Goal: Task Accomplishment & Management: Use online tool/utility

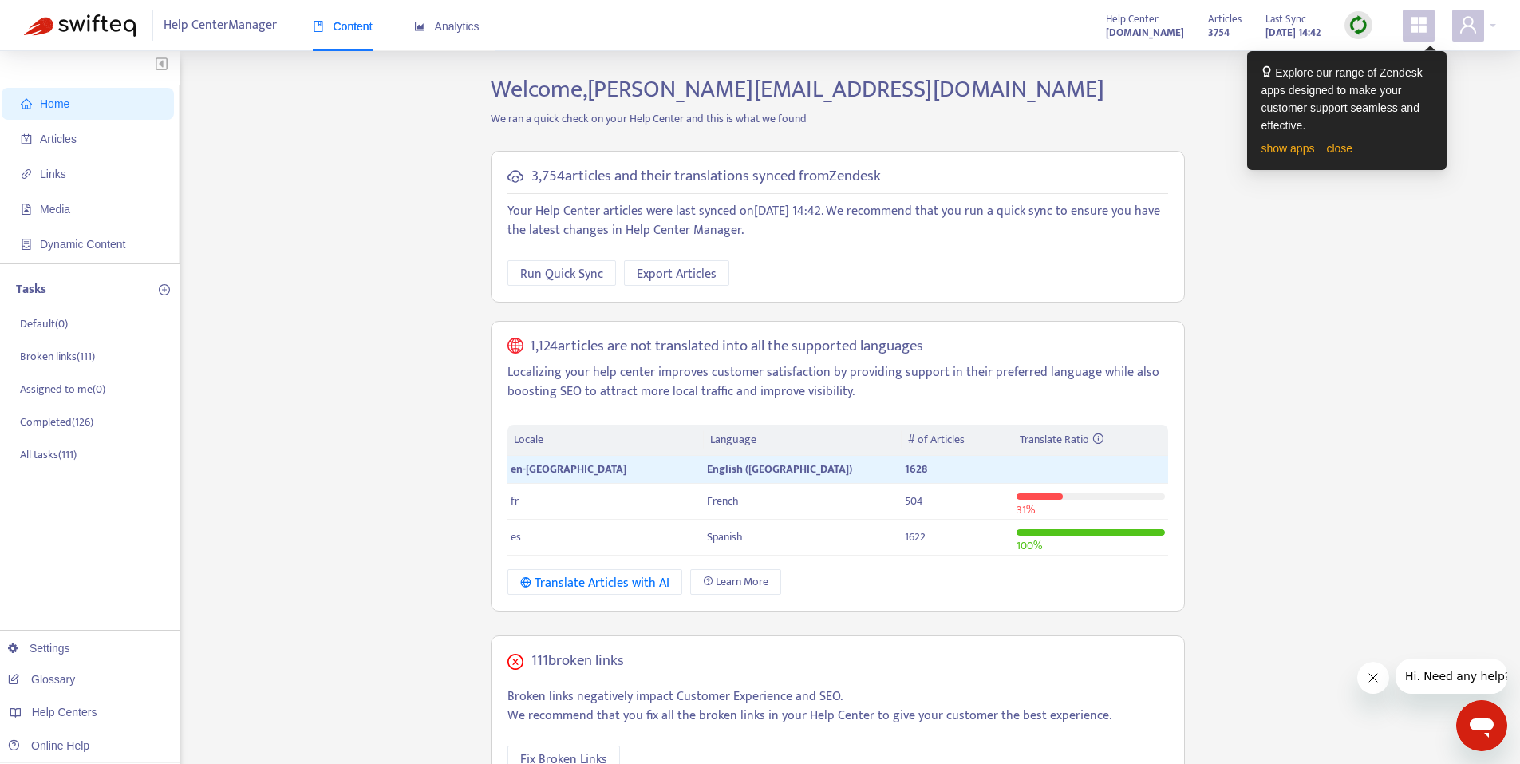
click at [1355, 371] on div "Home Articles Links Media Dynamic Content Tasks Default ( 0 ) Broken links ( 11…" at bounding box center [760, 616] width 1472 height 1082
click at [95, 367] on li "Broken links ( 111 )" at bounding box center [96, 357] width 160 height 34
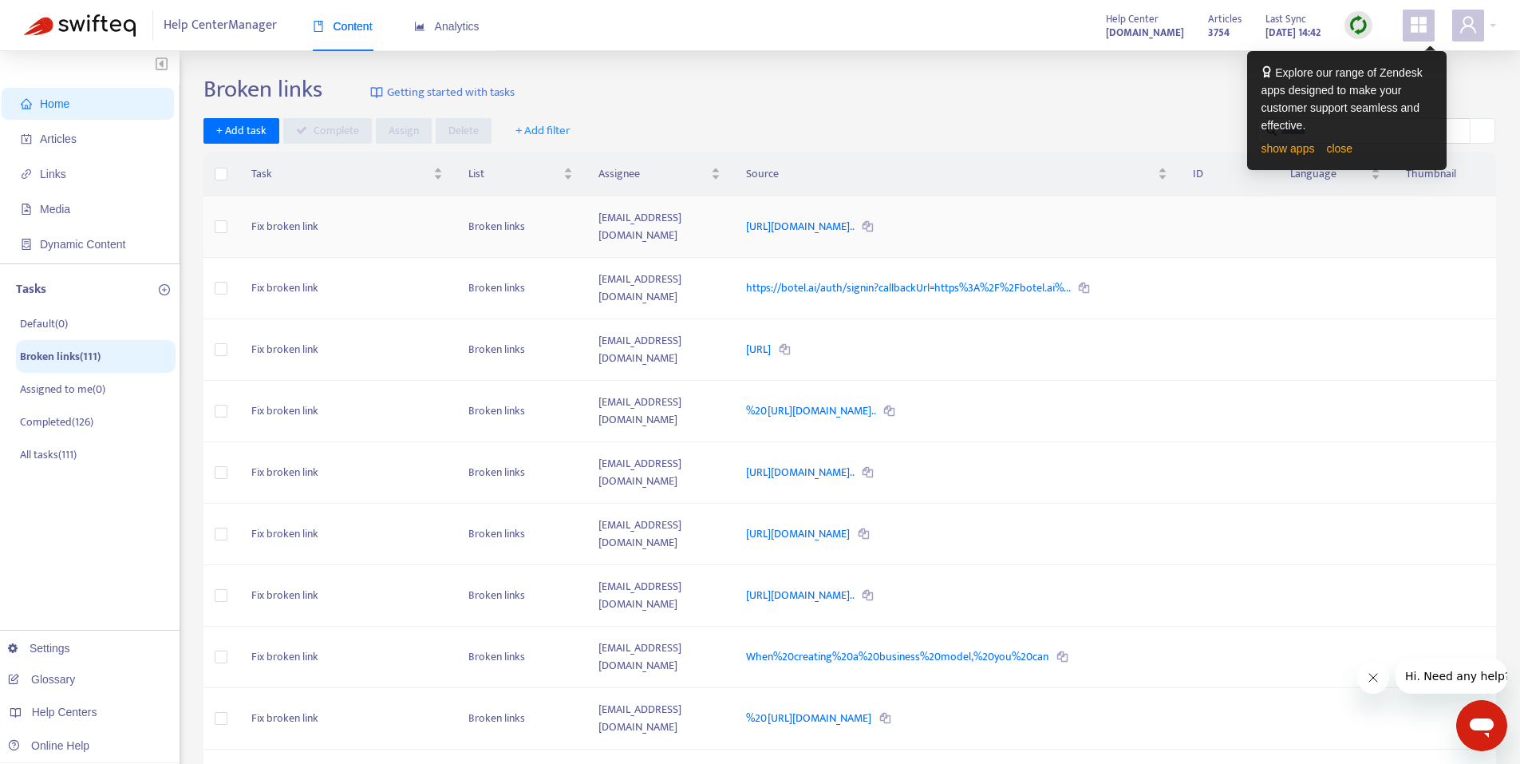
click at [1177, 227] on td "https://help.guesty.com/hc/en-gb/articles/19966925800989-Incorre..." at bounding box center [956, 226] width 447 height 61
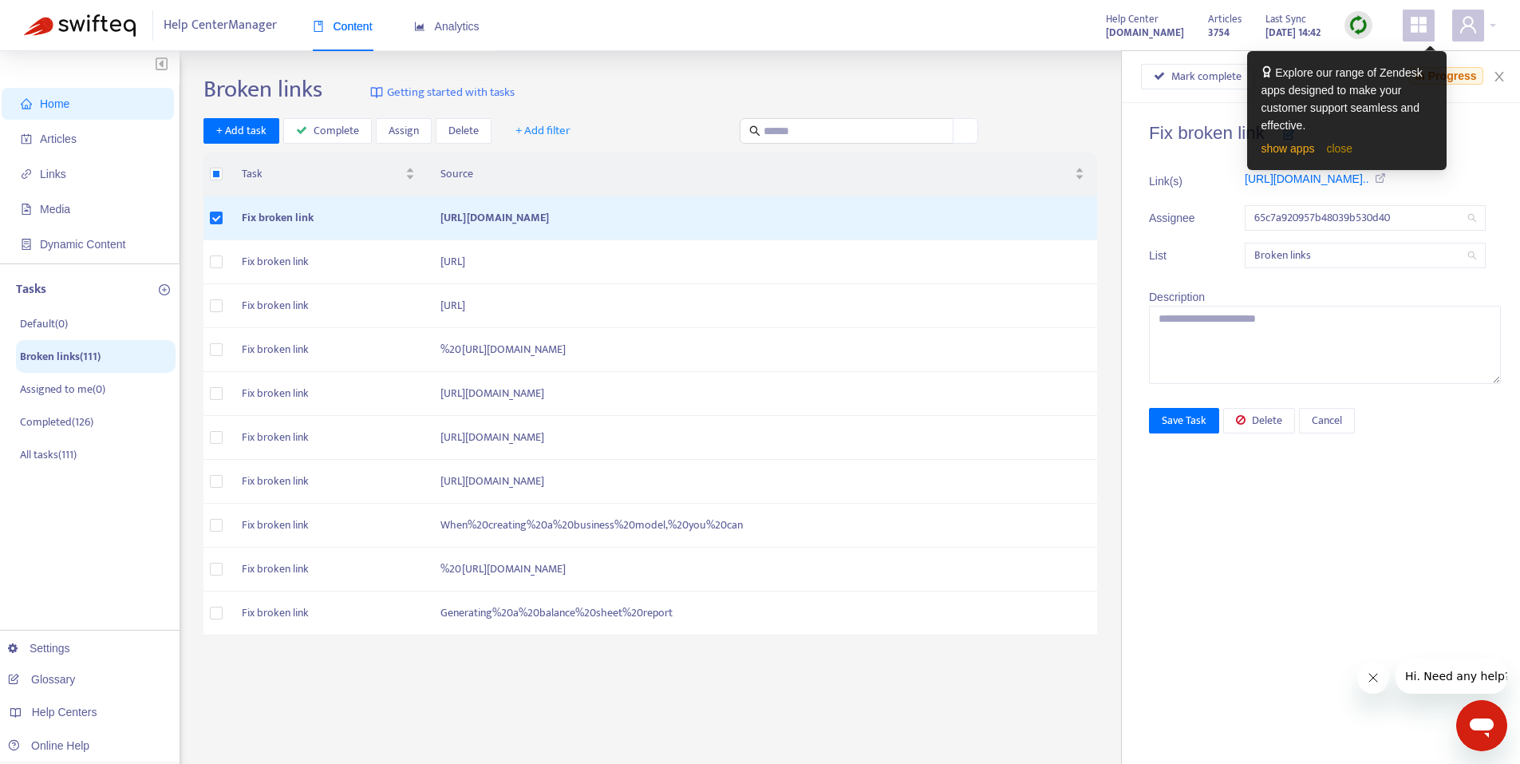
click at [1331, 147] on link "close" at bounding box center [1339, 148] width 26 height 13
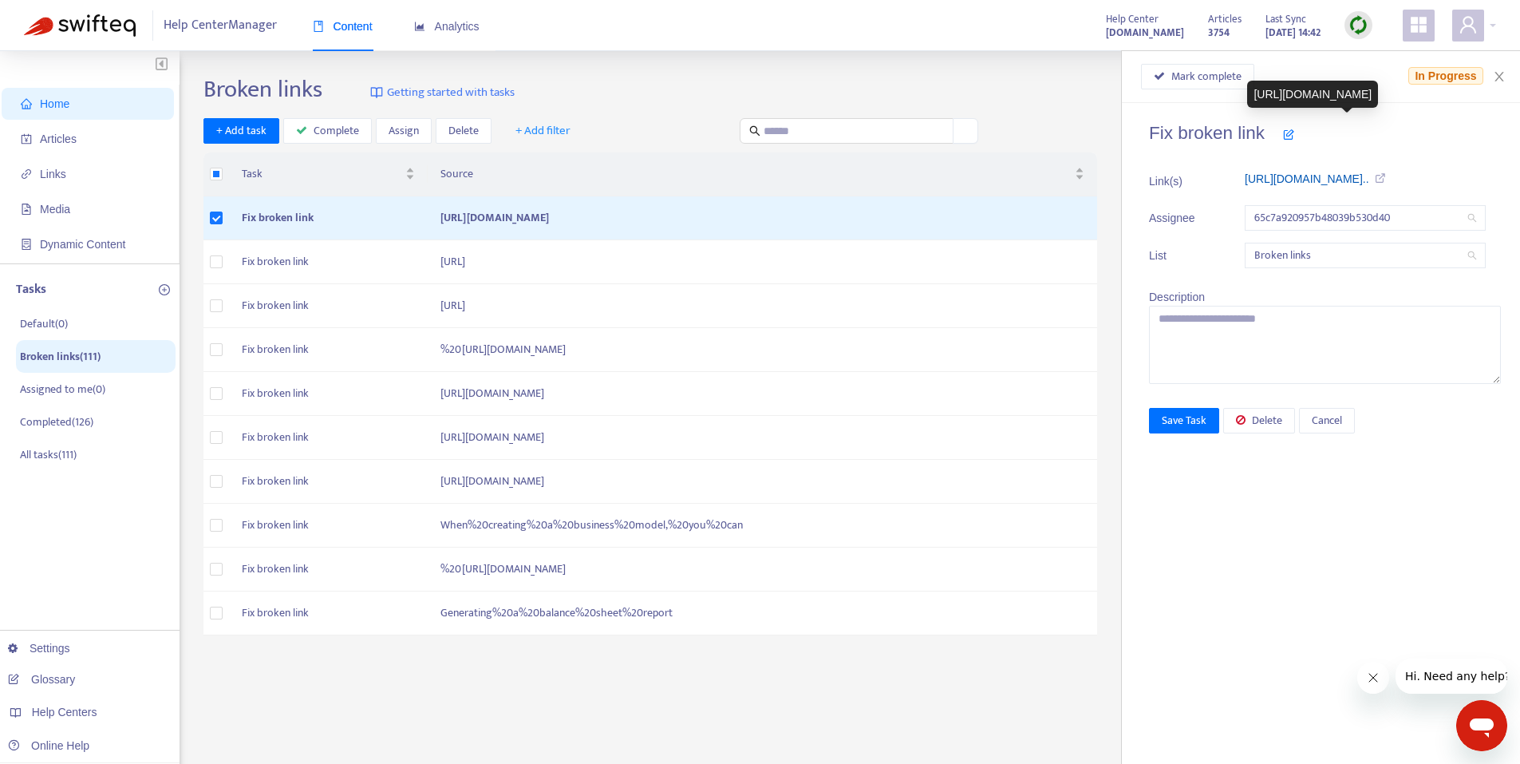
click at [1289, 182] on link "https://help.guesty.com/hc/en-gb/ar..." at bounding box center [1307, 178] width 124 height 13
click at [256, 284] on td "Fix broken link" at bounding box center [328, 262] width 199 height 44
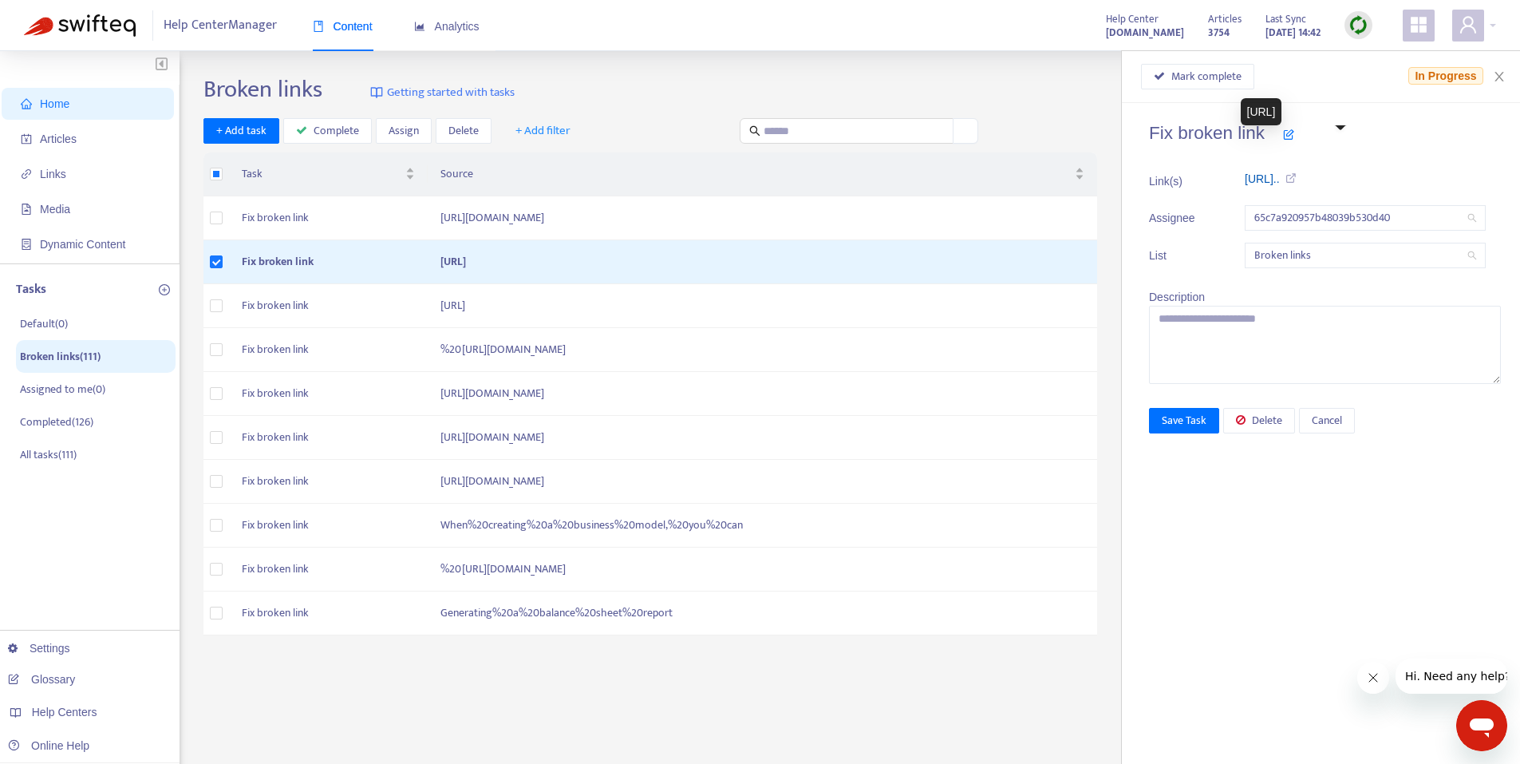
click at [1280, 184] on link "https://botel.ai/auth/signin?callba..." at bounding box center [1262, 178] width 35 height 13
click at [561, 328] on td "https://botel.ai/auth/signin" at bounding box center [762, 306] width 669 height 44
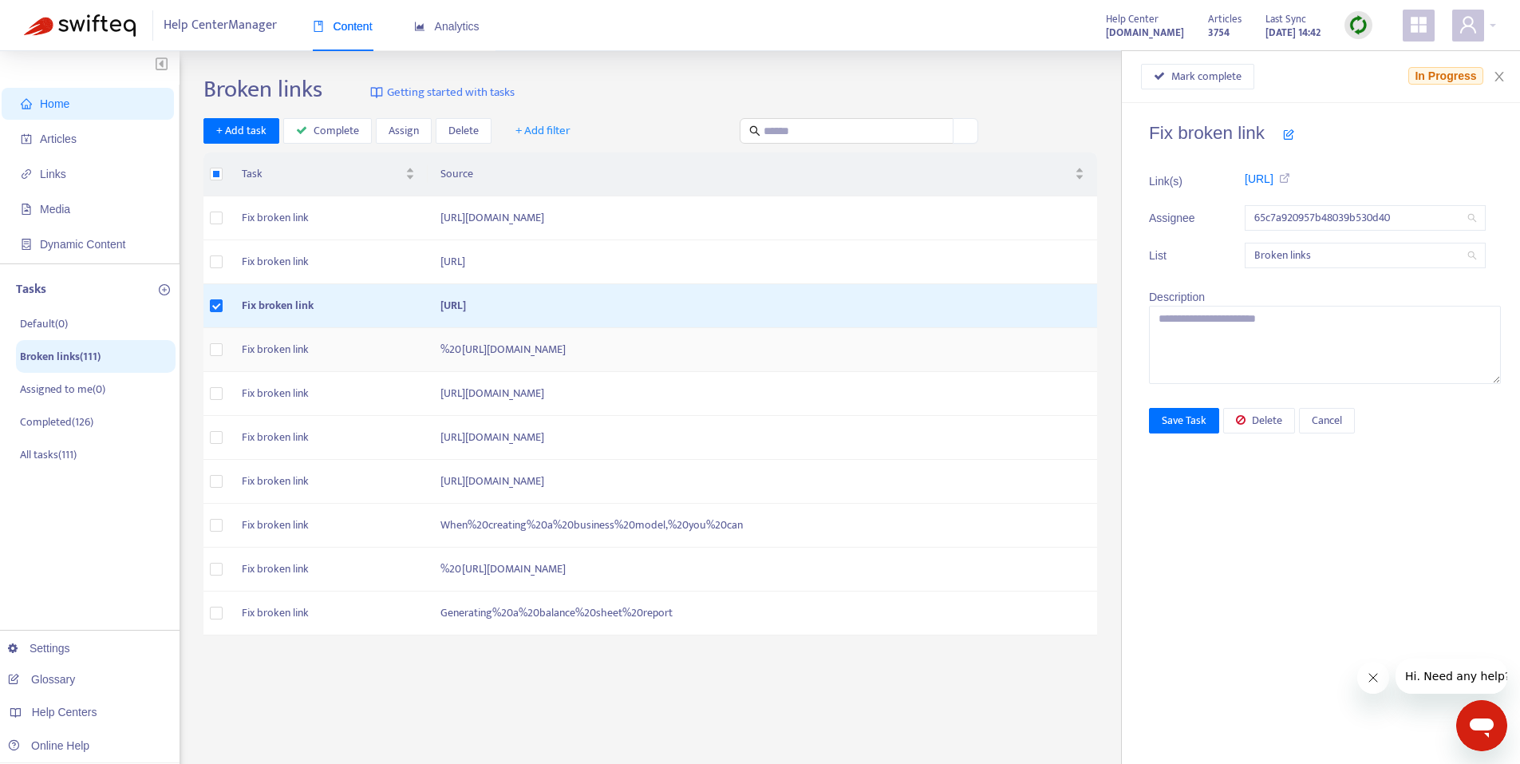
click at [828, 372] on td "%20https://help.guesty.com/hc/en-gb/articles/9372016377757-Getting-Started-With…" at bounding box center [762, 350] width 669 height 44
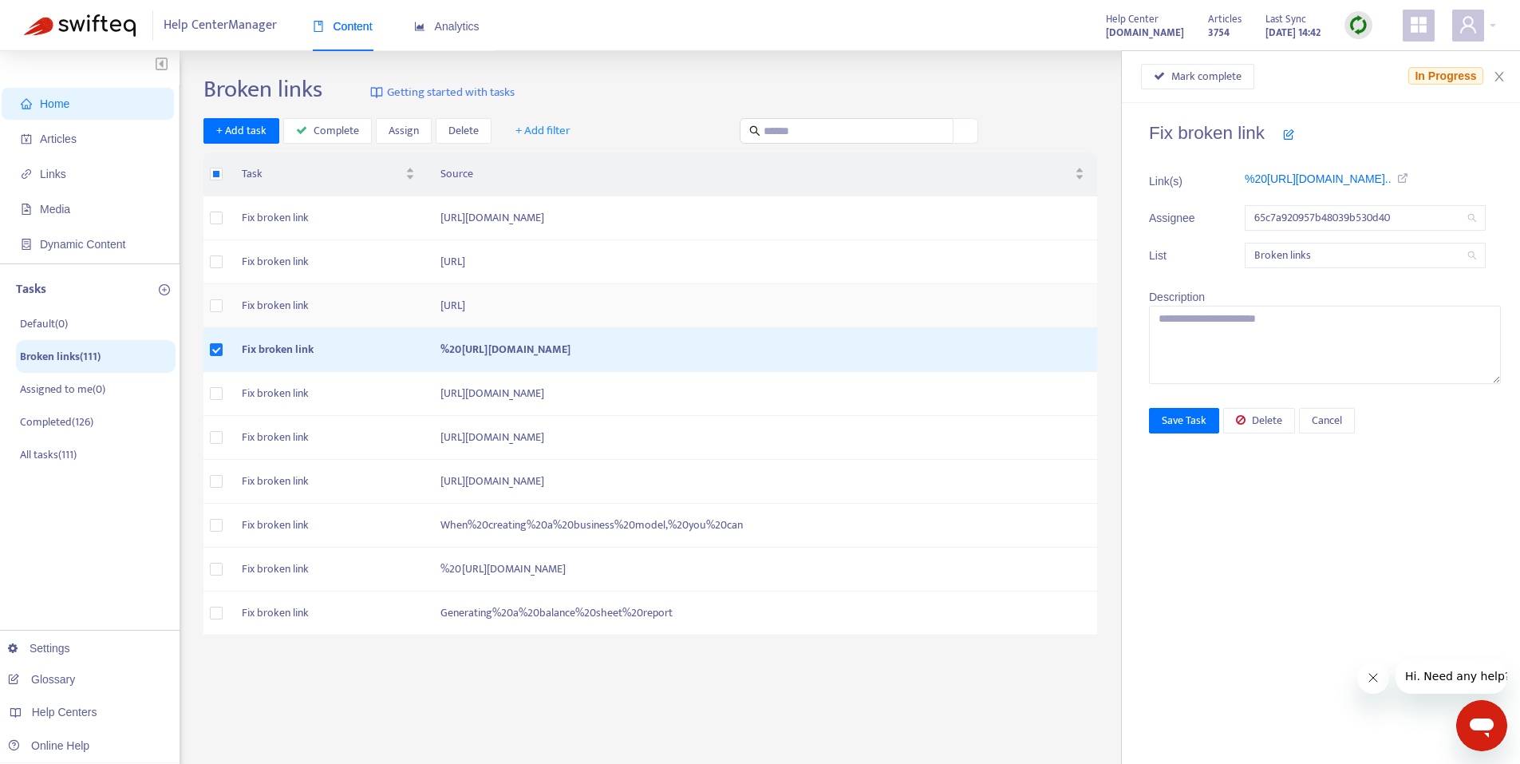
click at [941, 328] on td "https://botel.ai/auth/signin" at bounding box center [762, 306] width 669 height 44
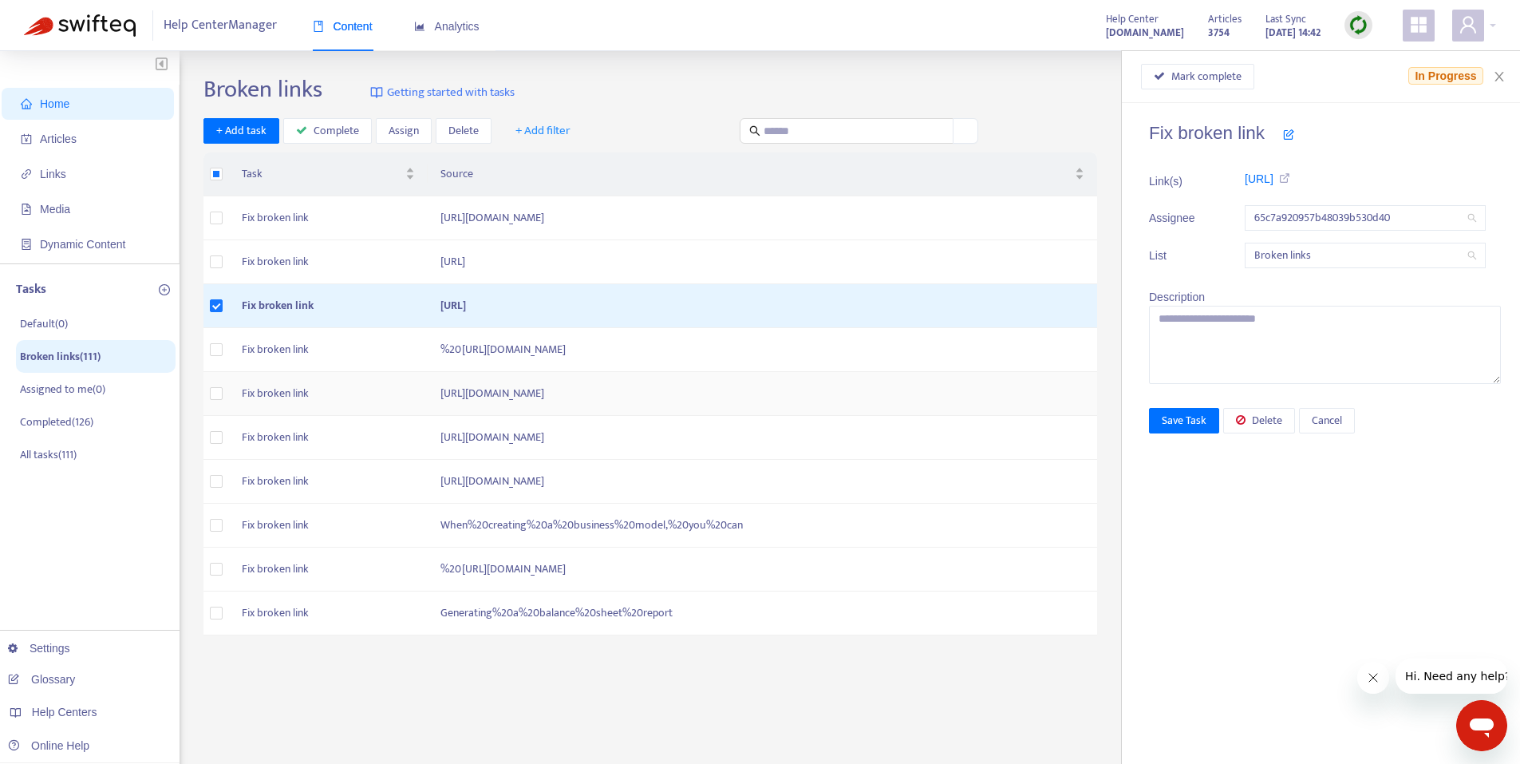
click at [862, 416] on td "https://richiesta-demo.smartpricing.it/optin-demo-request-from-partner-en?utm_s…" at bounding box center [762, 394] width 669 height 44
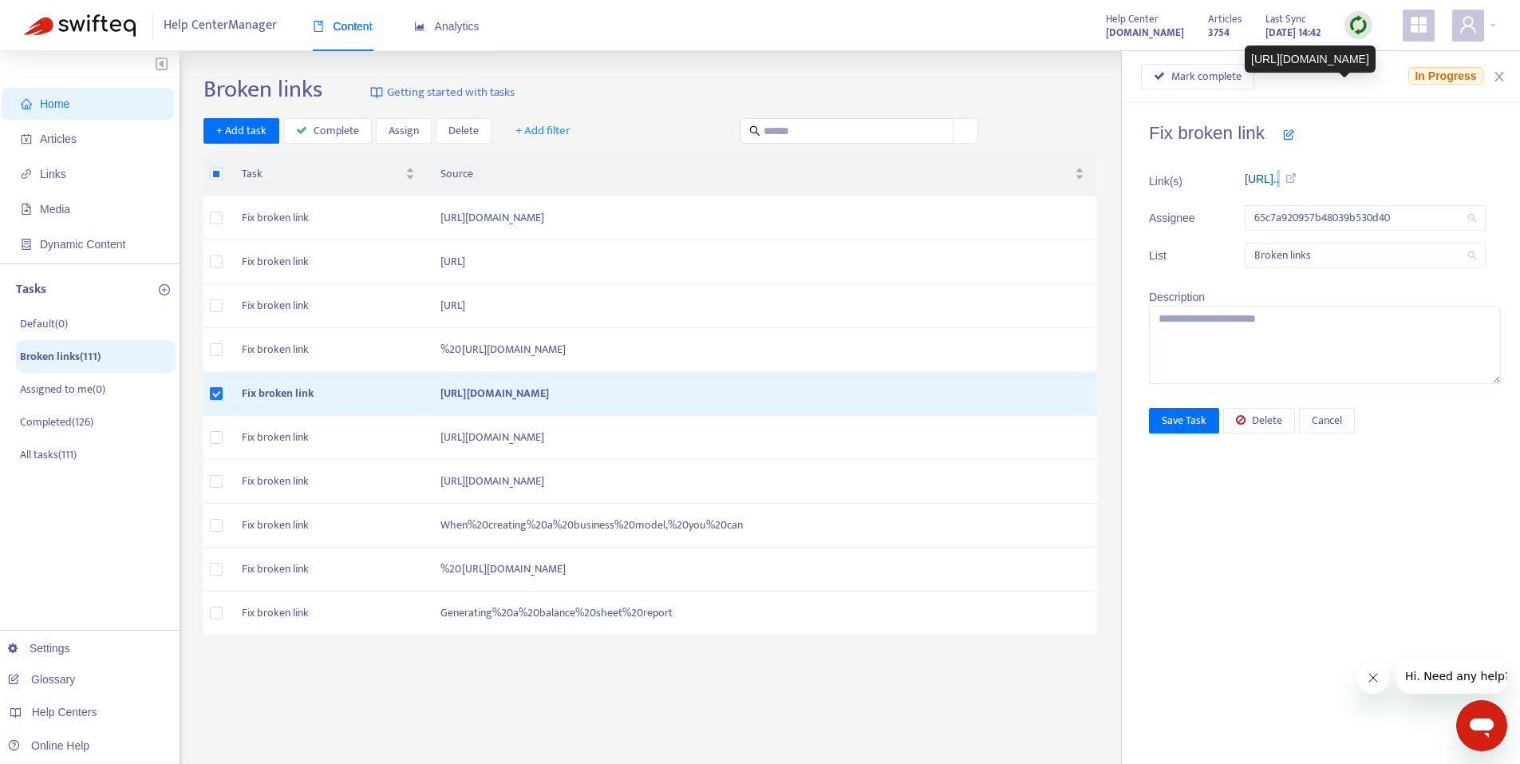
click at [1276, 179] on link "https://richiesta-demo.smartpricing..." at bounding box center [1262, 178] width 35 height 13
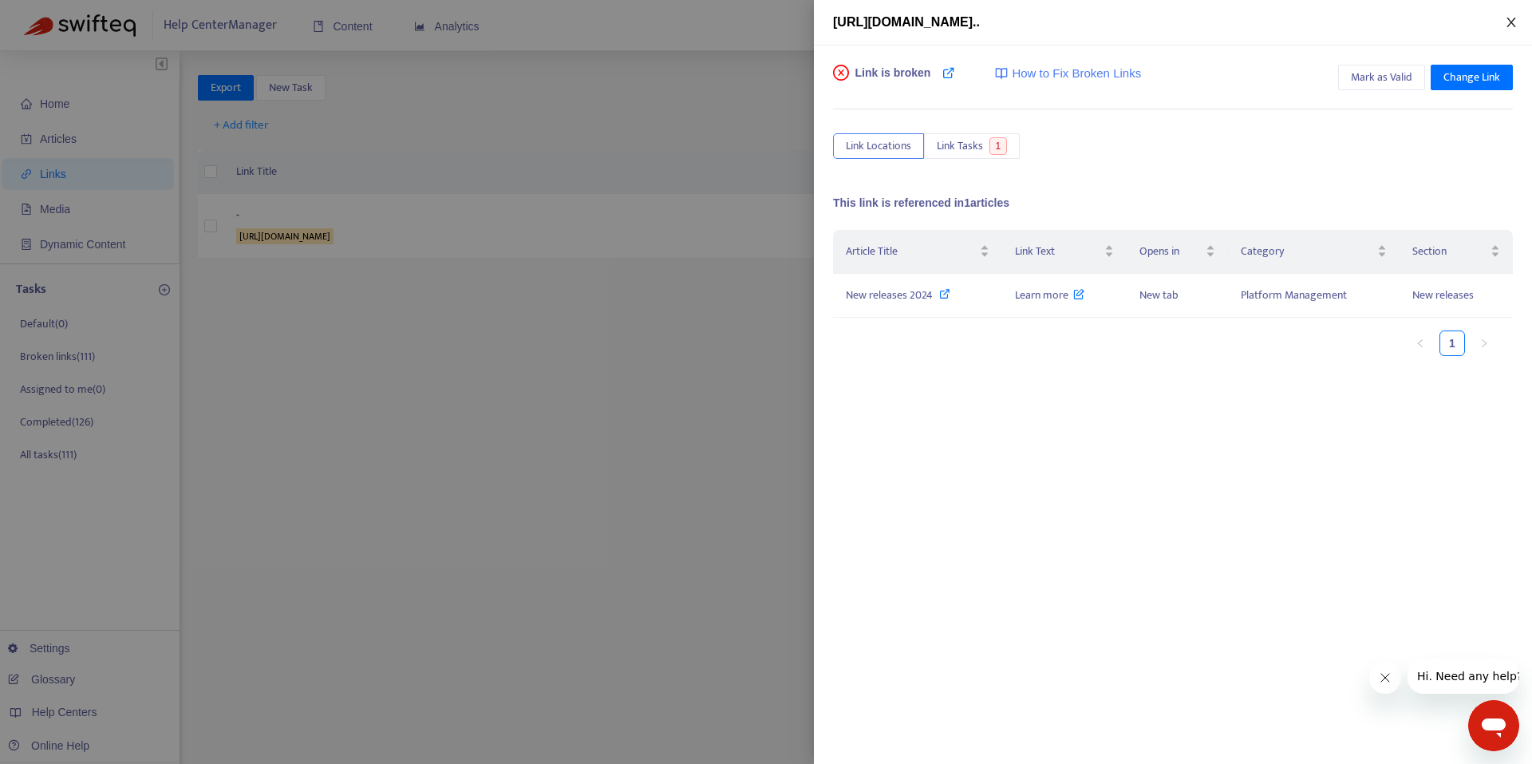
click at [1509, 25] on icon "close" at bounding box center [1511, 23] width 9 height 10
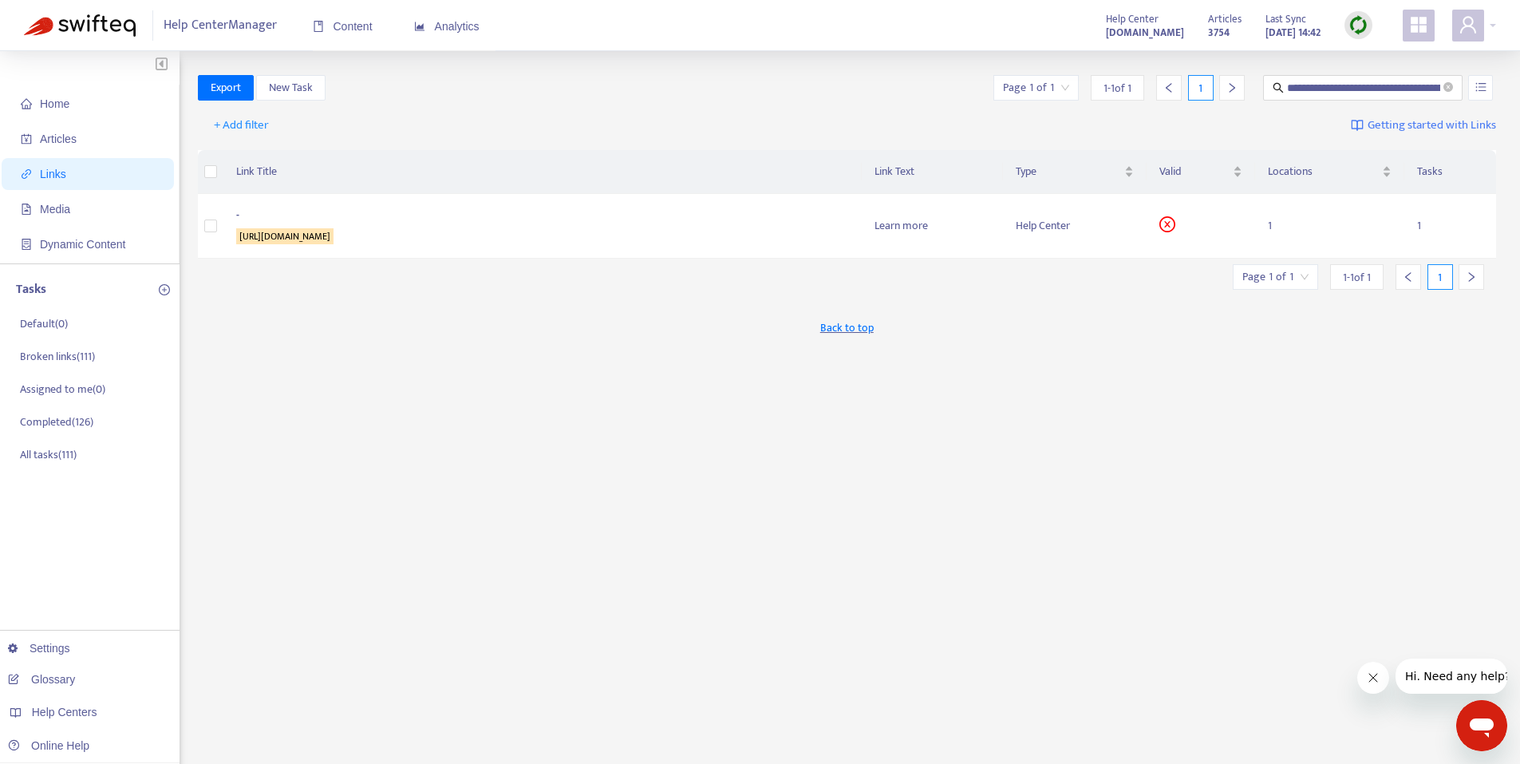
click at [93, 175] on span "Links" at bounding box center [91, 174] width 140 height 32
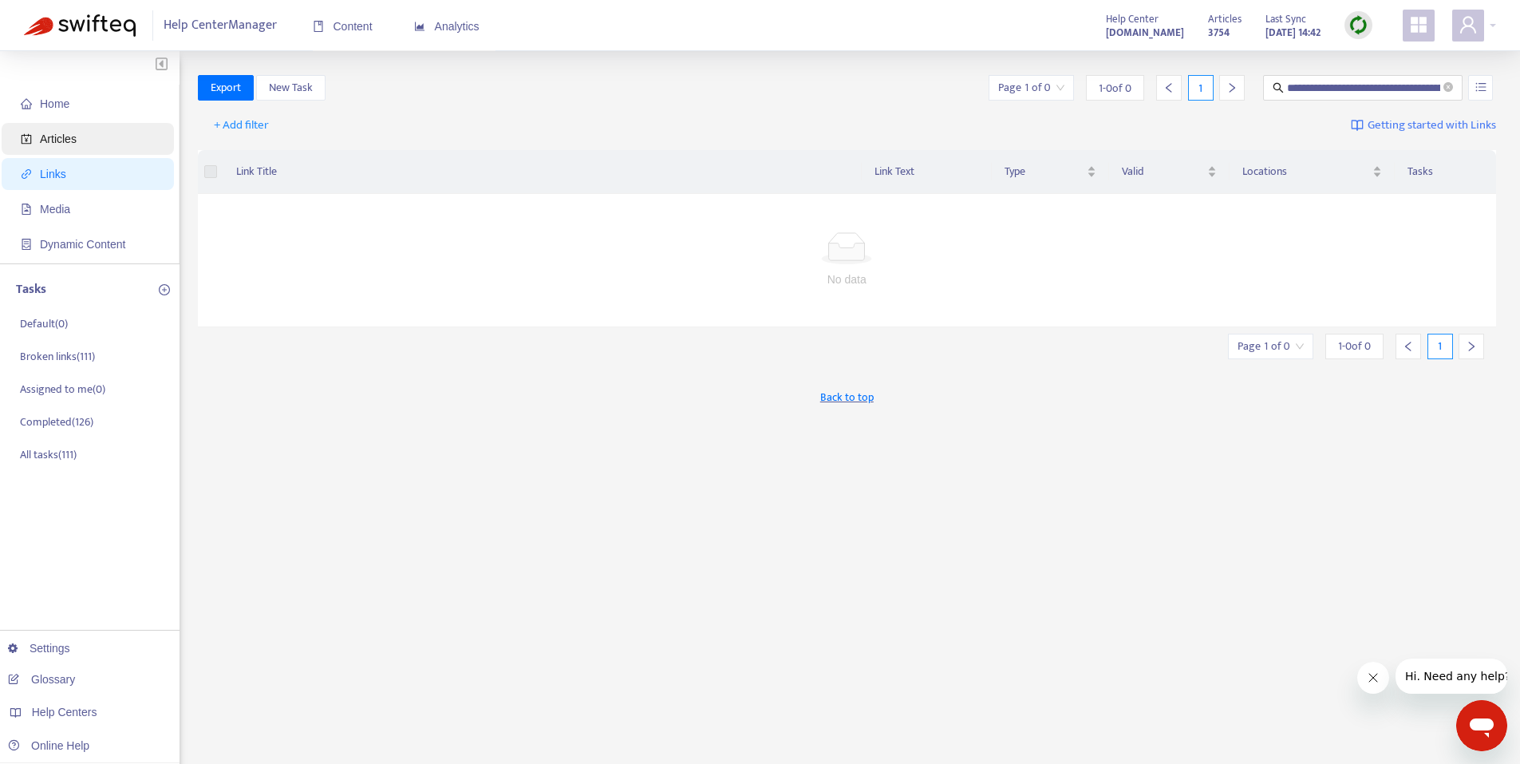
click at [63, 144] on span "Articles" at bounding box center [58, 138] width 37 height 13
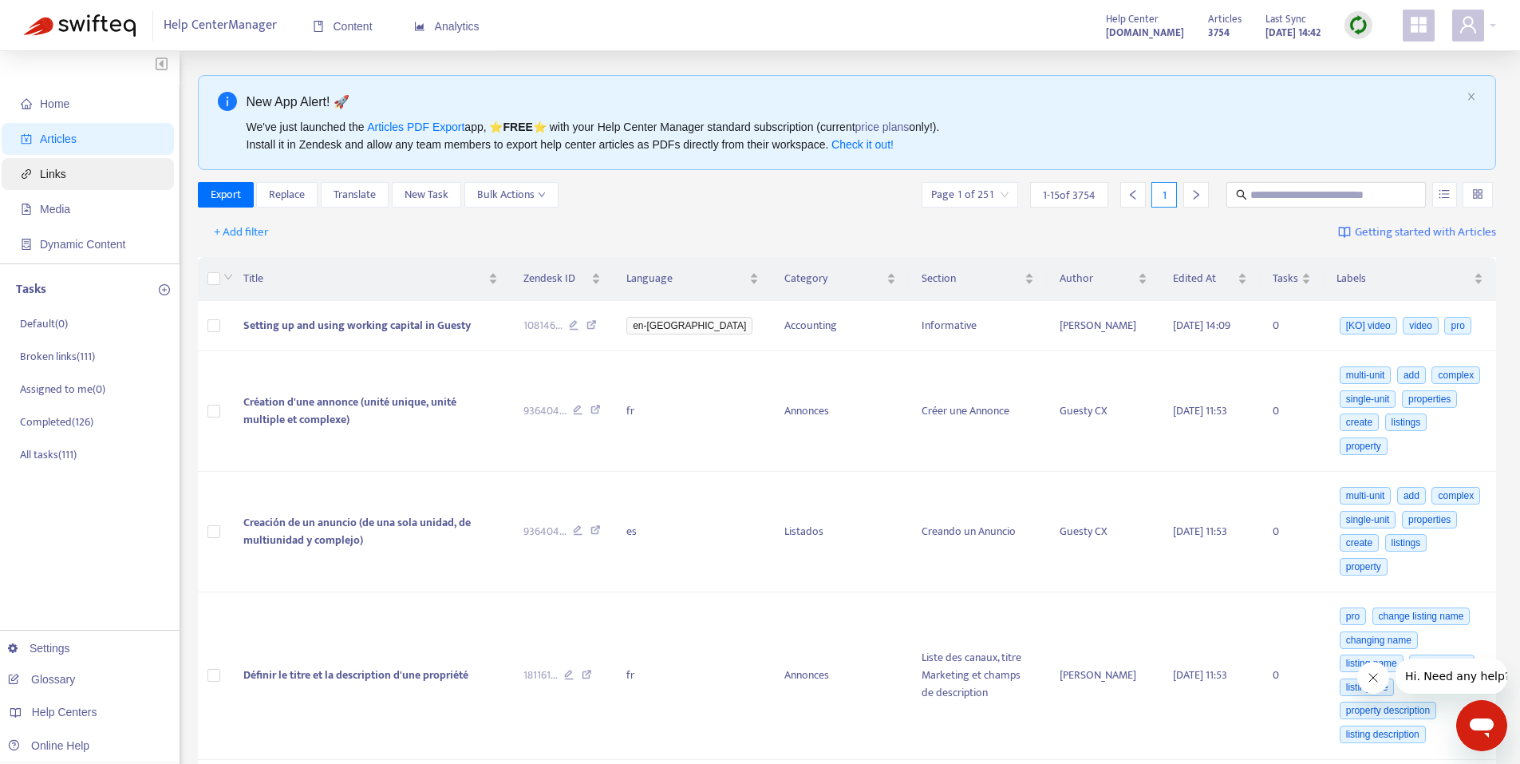
click at [95, 170] on span "Links" at bounding box center [91, 174] width 140 height 32
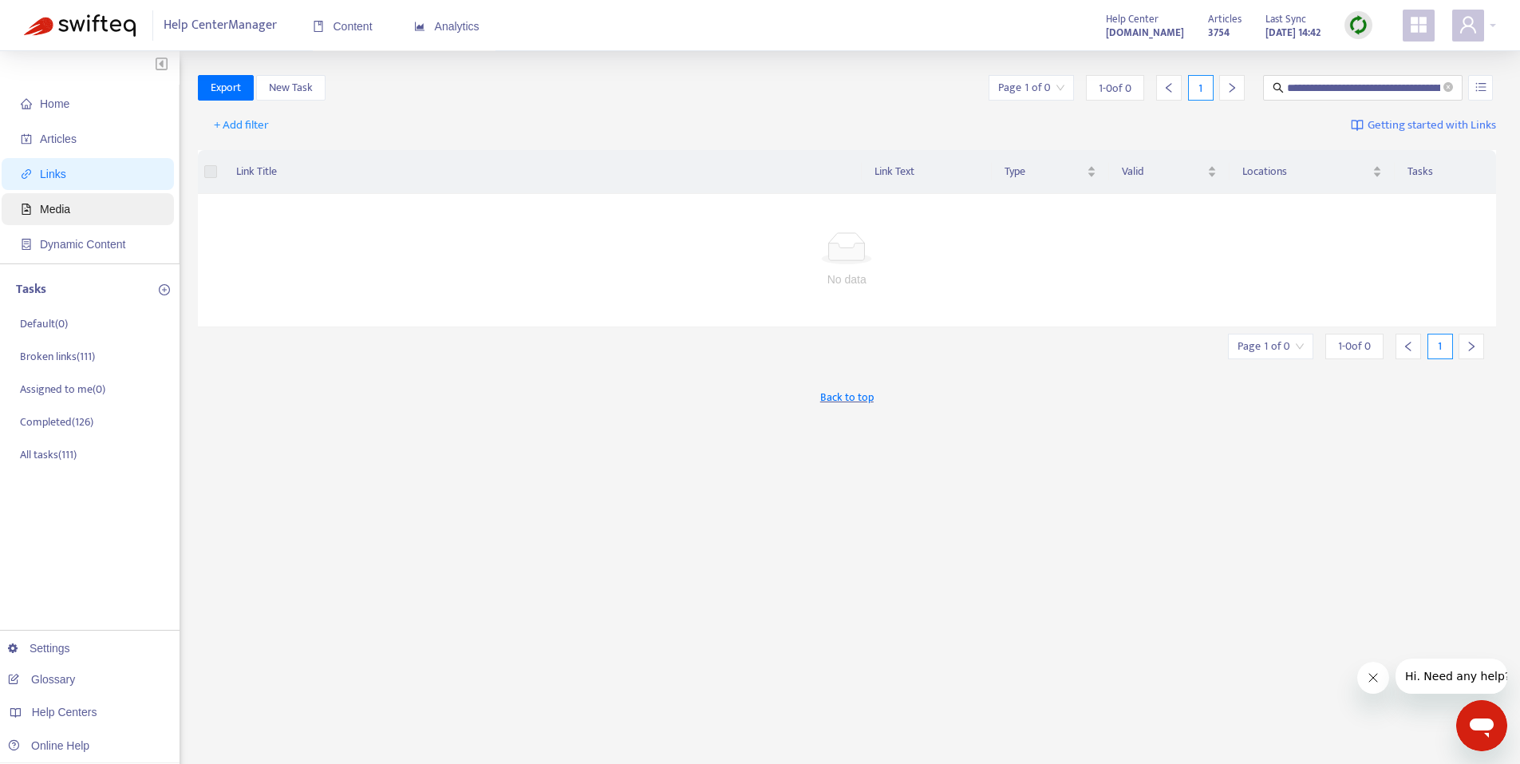
click at [81, 203] on span "Media" at bounding box center [91, 209] width 140 height 32
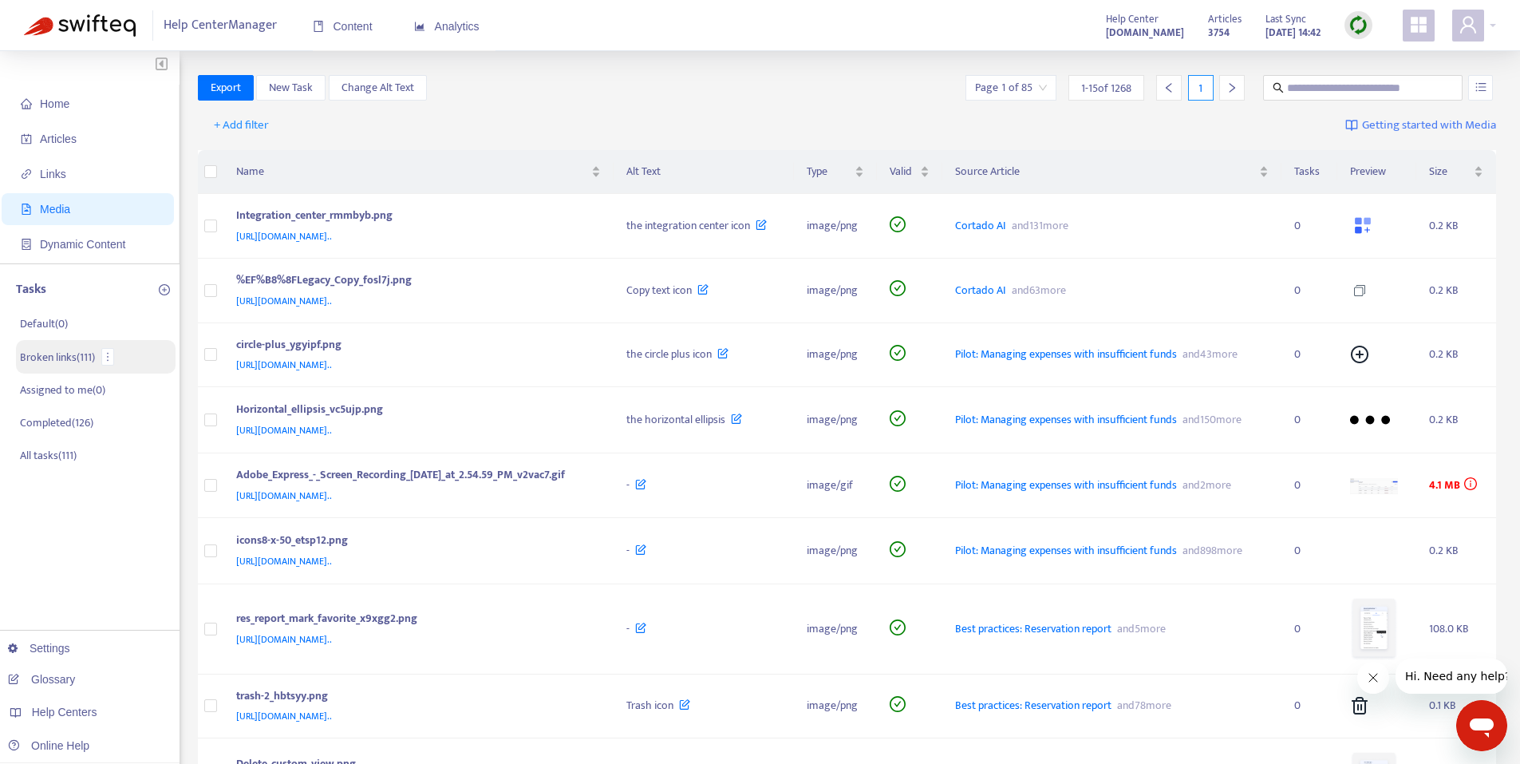
click at [95, 350] on p "Broken links ( 111 )" at bounding box center [57, 357] width 75 height 17
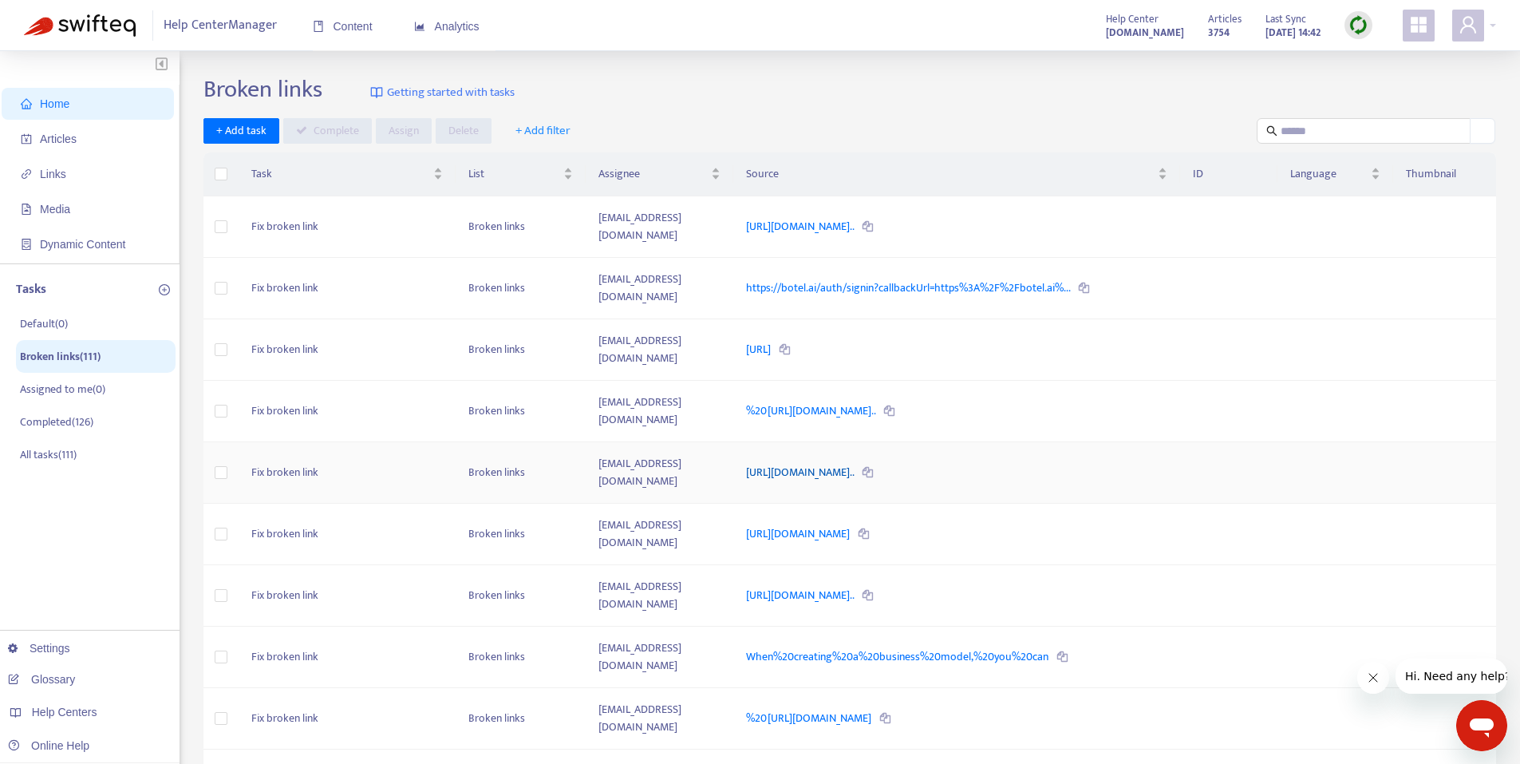
click at [825, 463] on link "https://richiesta-demo.smartpricing.it/optin-demo-request-from-p..." at bounding box center [801, 472] width 110 height 18
click at [852, 524] on link "https://help.guesty.com/hc/en-gb/articles/13508897030045" at bounding box center [799, 533] width 106 height 18
click at [1016, 647] on link "When%20creating%20a%20business%20model,%20you%20can" at bounding box center [898, 656] width 305 height 18
click at [874, 709] on link "%20https://help.guesty.com/hc/en-gb/requests/new" at bounding box center [810, 718] width 128 height 18
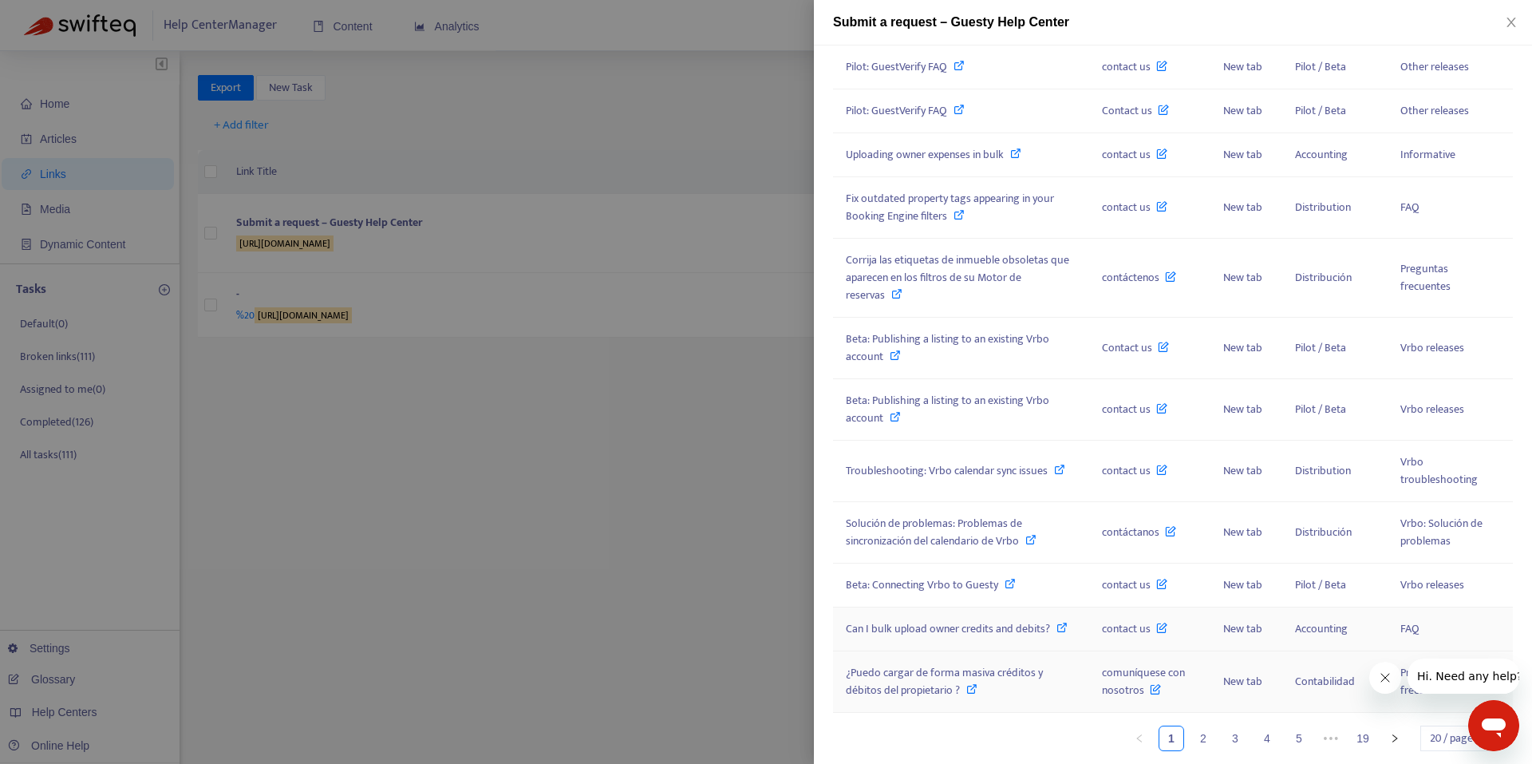
scroll to position [720, 0]
click at [1194, 743] on link "2" at bounding box center [1203, 738] width 24 height 24
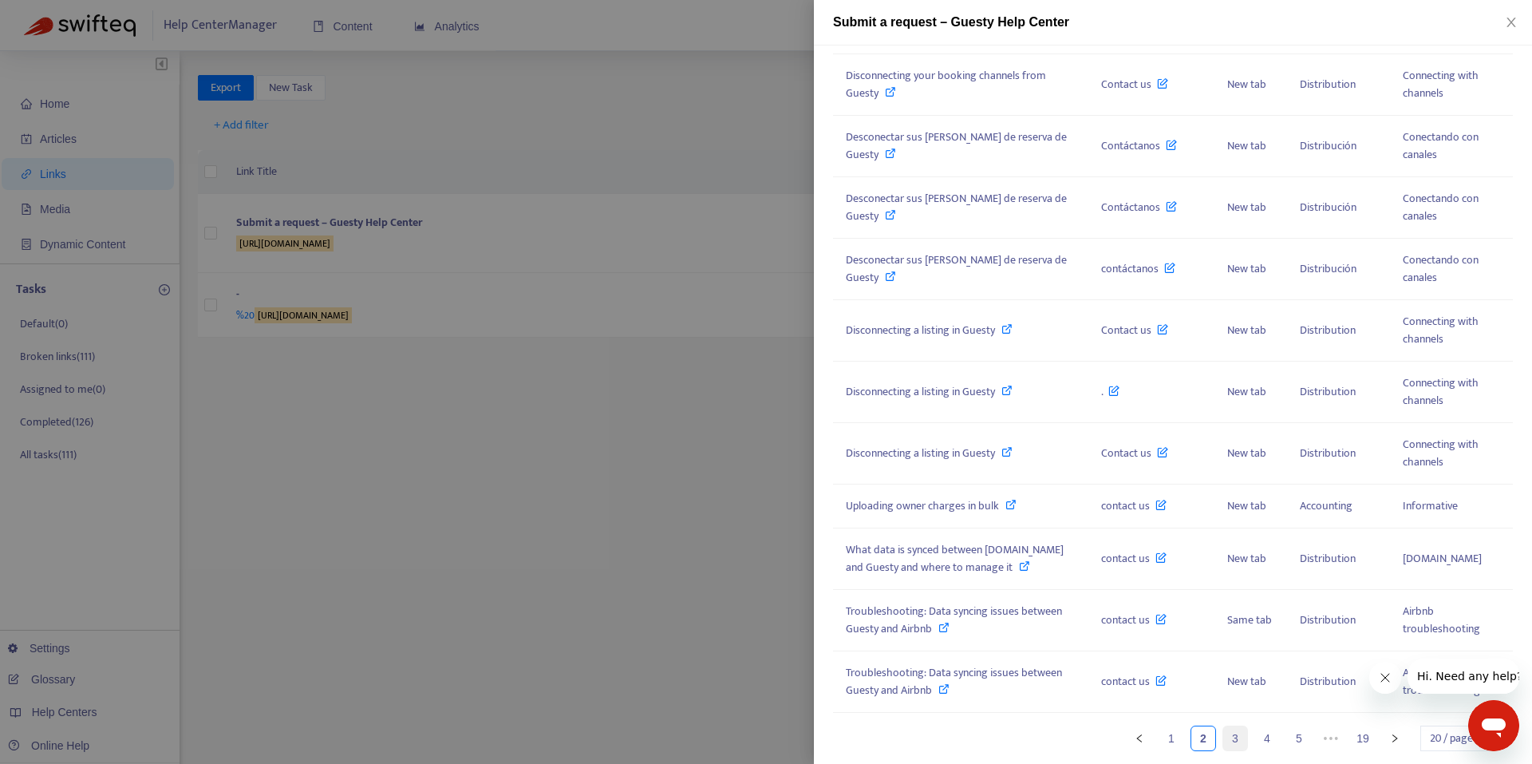
click at [1223, 734] on link "3" at bounding box center [1235, 738] width 24 height 24
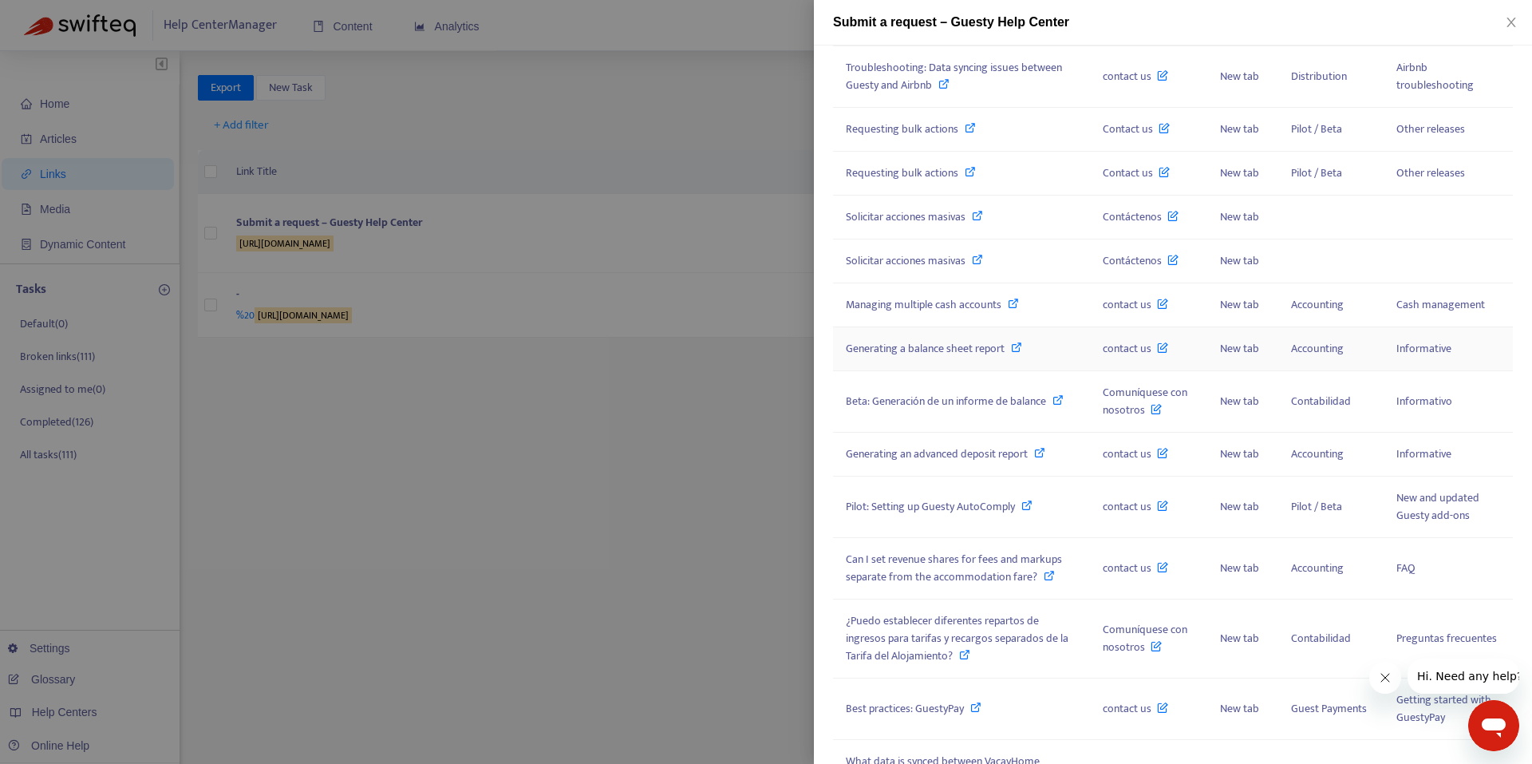
scroll to position [685, 0]
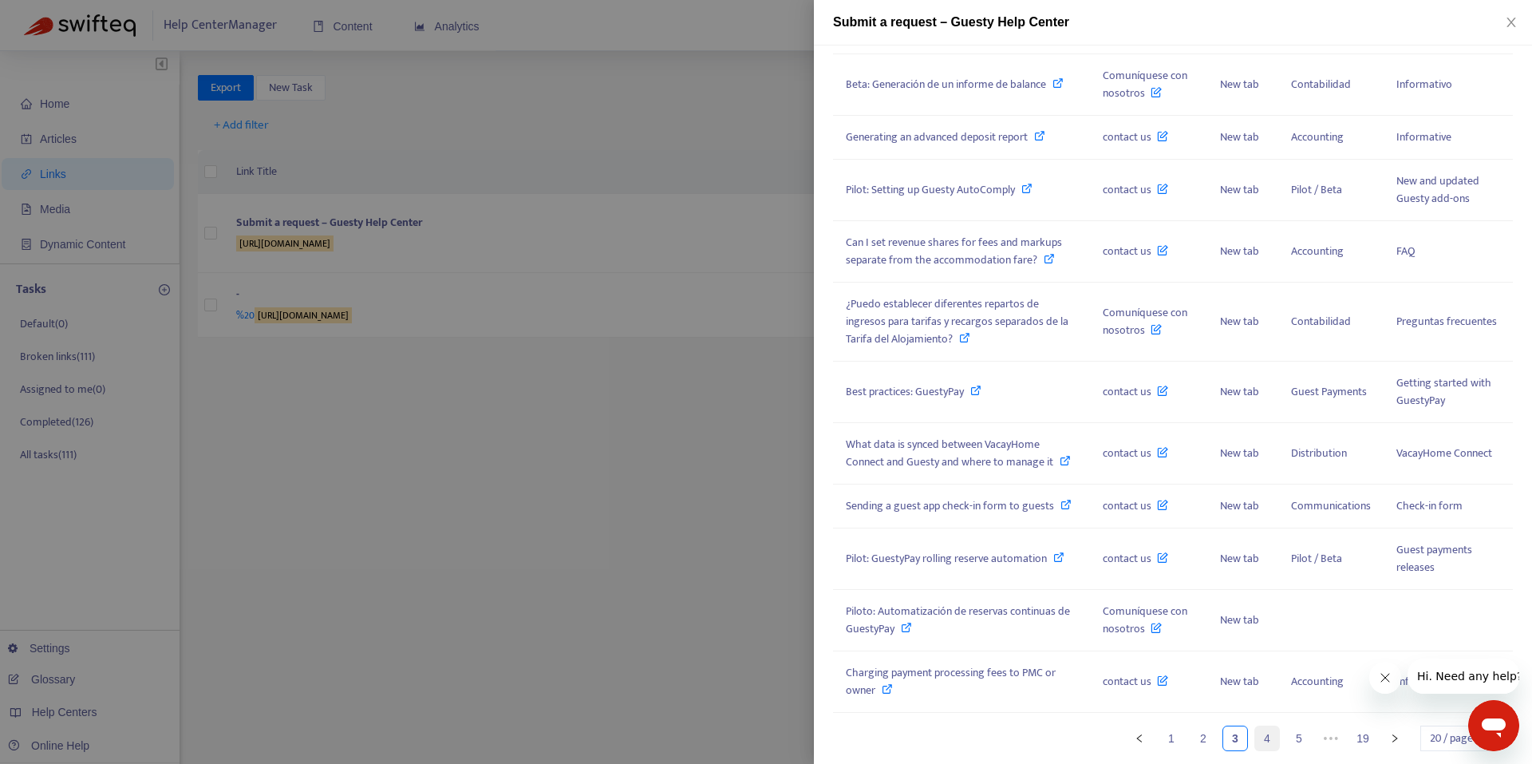
click at [1255, 740] on link "4" at bounding box center [1267, 738] width 24 height 24
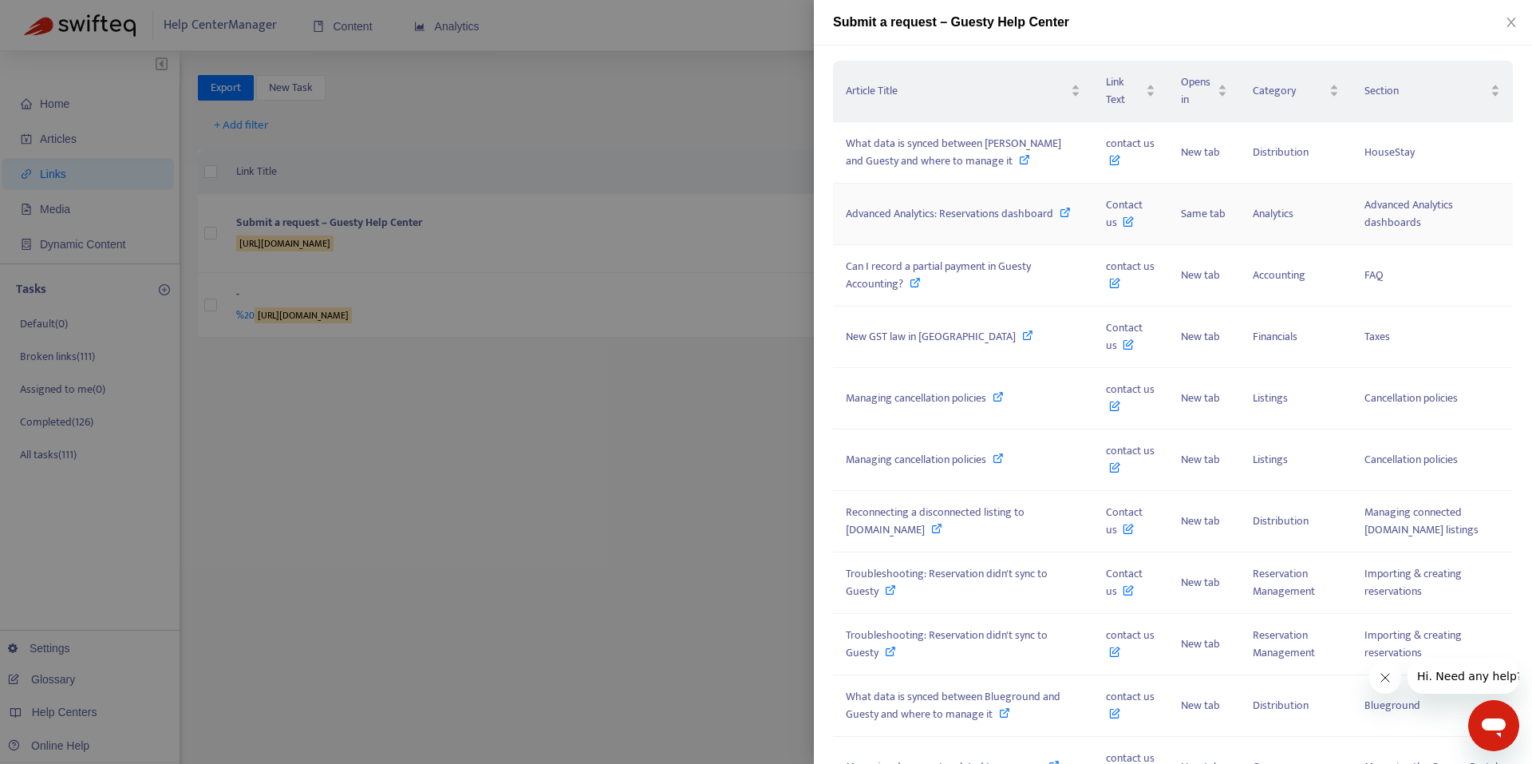
scroll to position [206, 0]
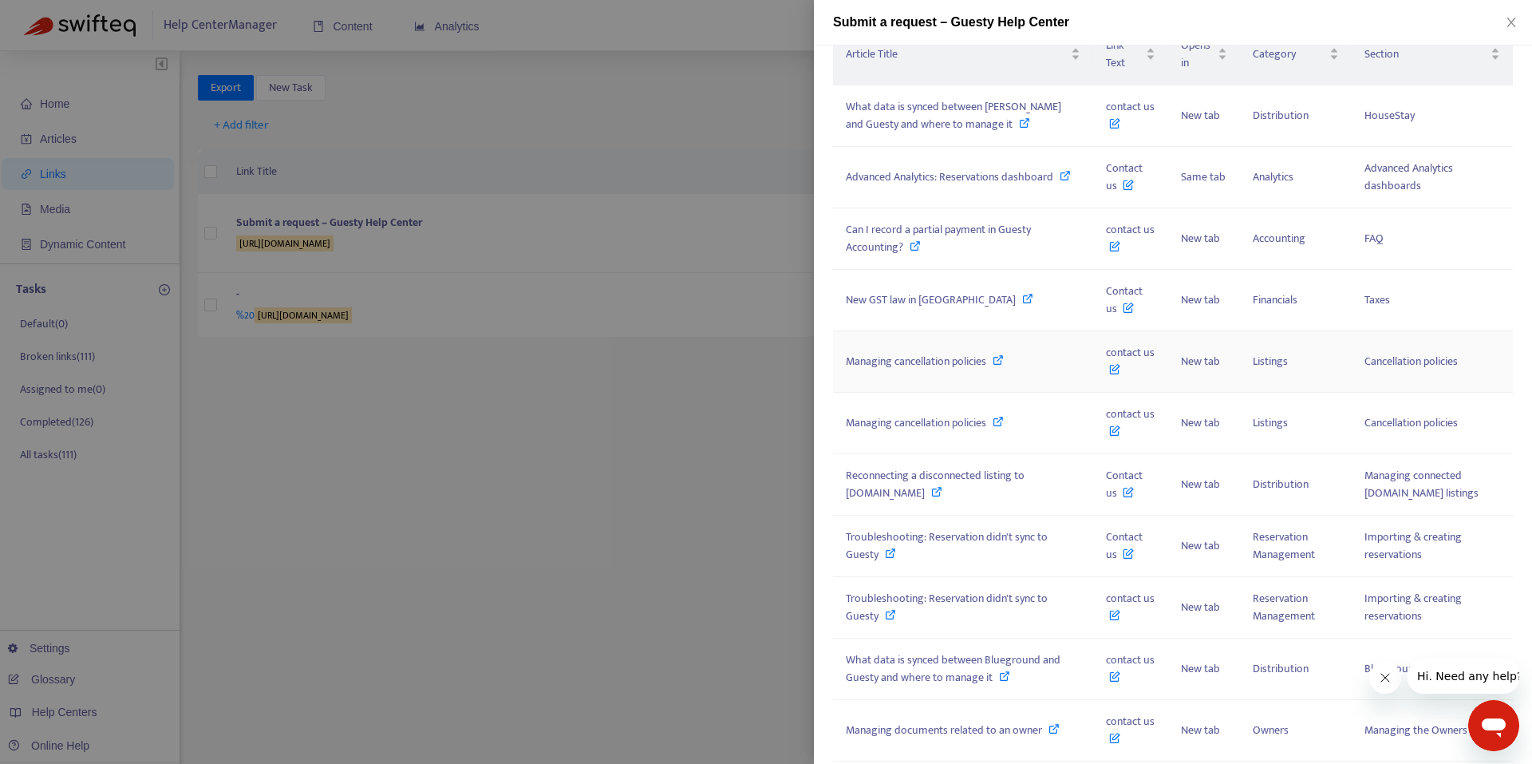
click at [954, 361] on span "Managing cancellation policies" at bounding box center [916, 361] width 140 height 18
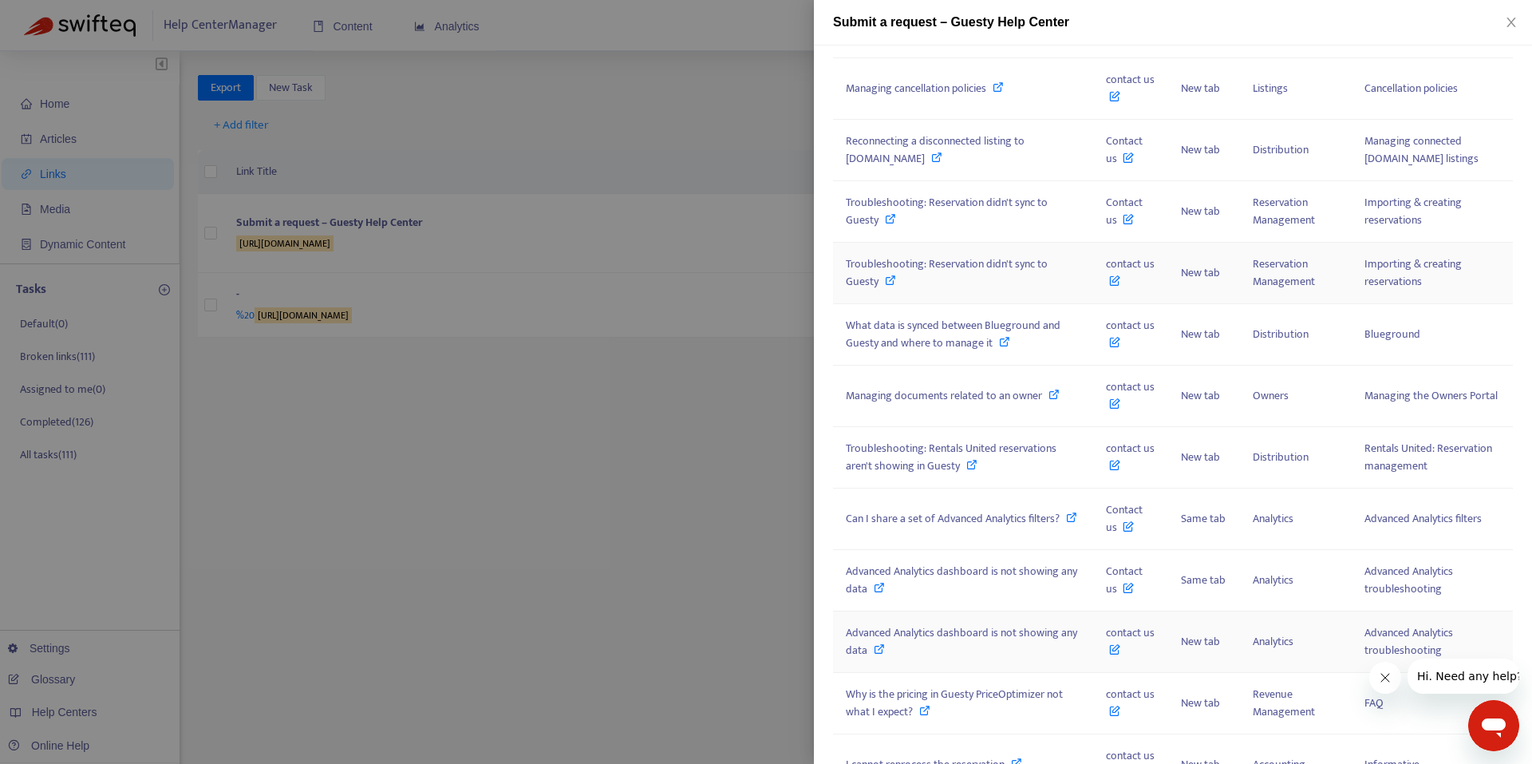
scroll to position [605, 0]
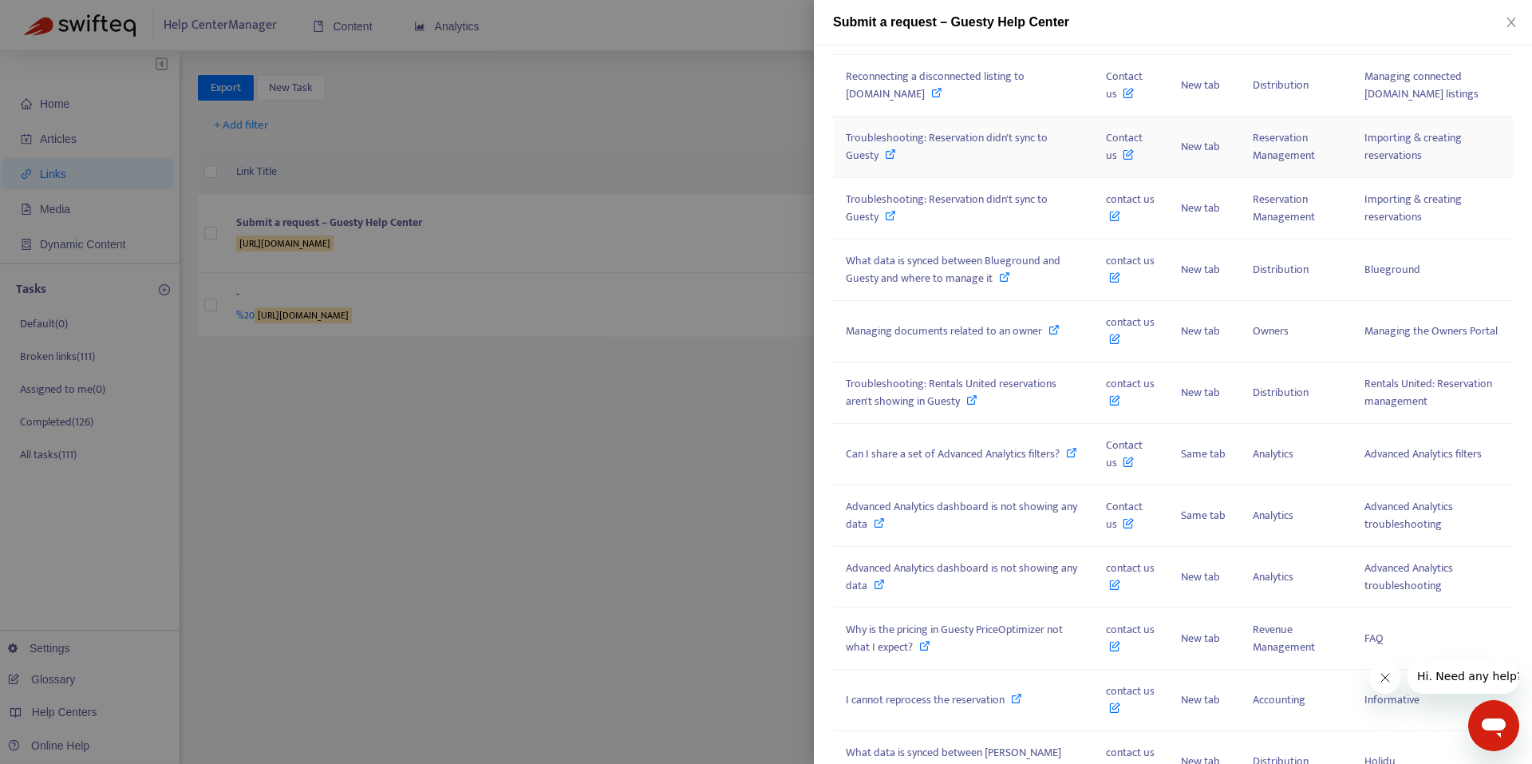
click at [993, 142] on span "Troubleshooting: Reservation didn't sync to Guesty" at bounding box center [947, 146] width 202 height 36
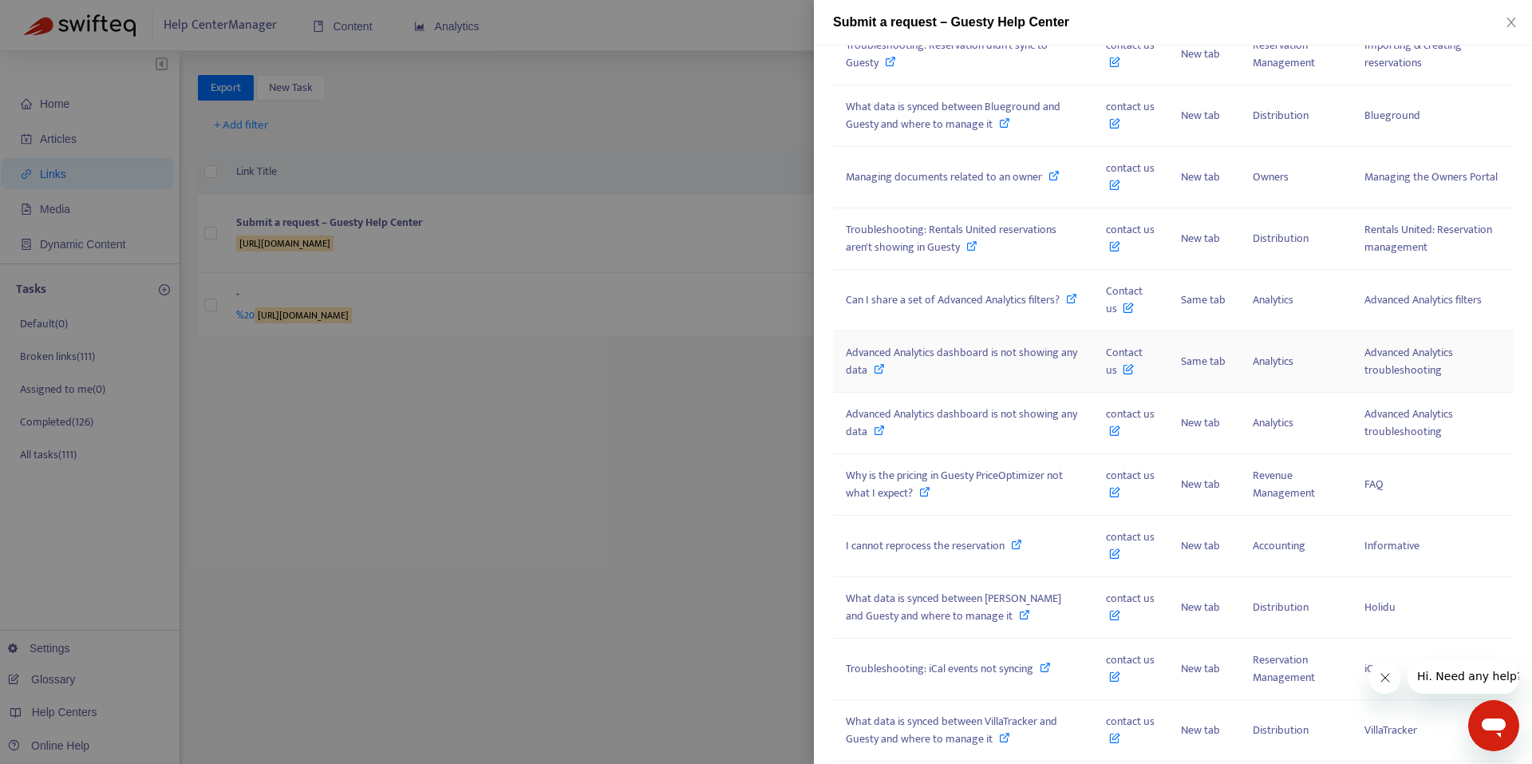
scroll to position [764, 0]
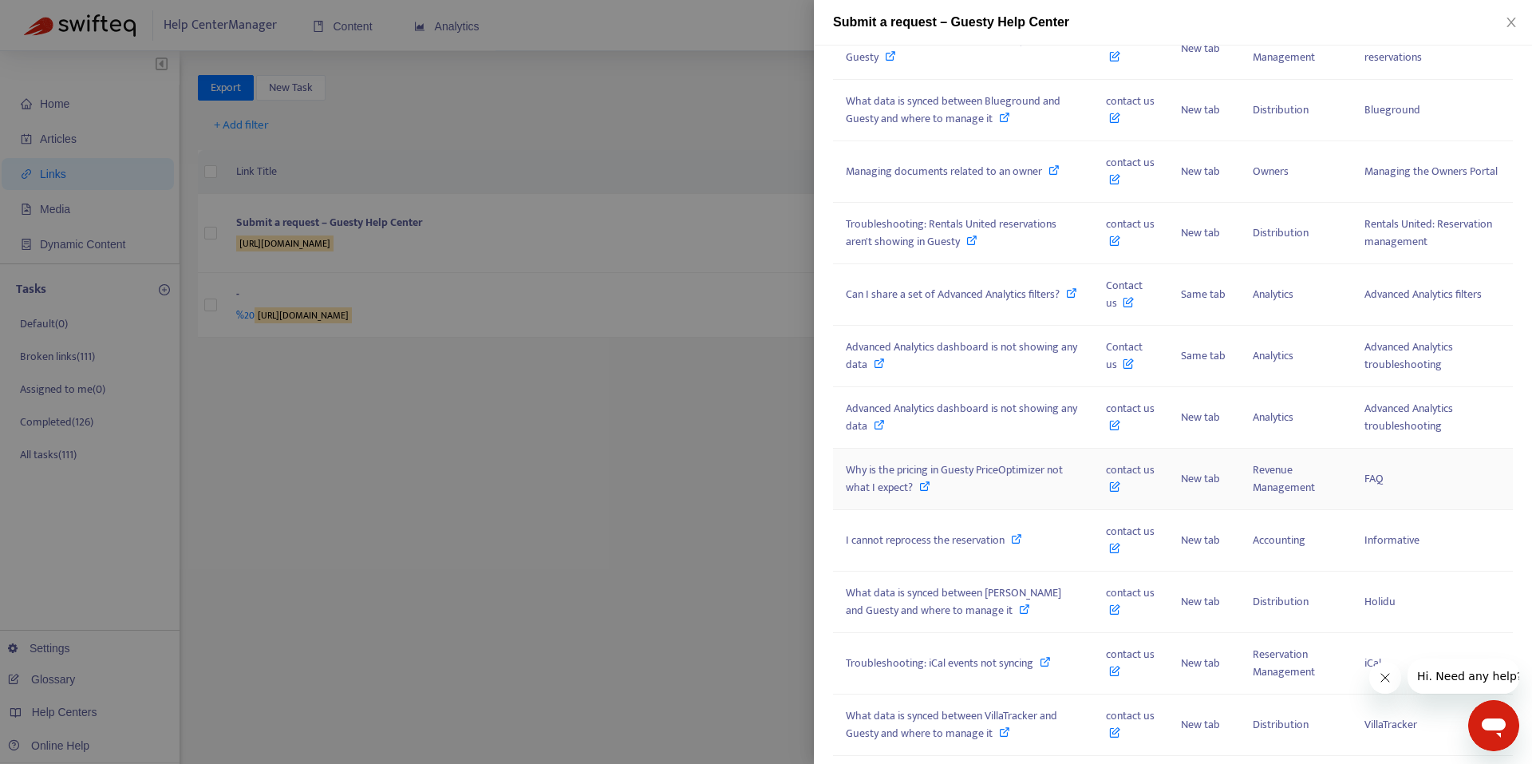
click at [928, 478] on span "Why is the pricing in Guesty PriceOptimizer not what I expect?" at bounding box center [954, 478] width 217 height 36
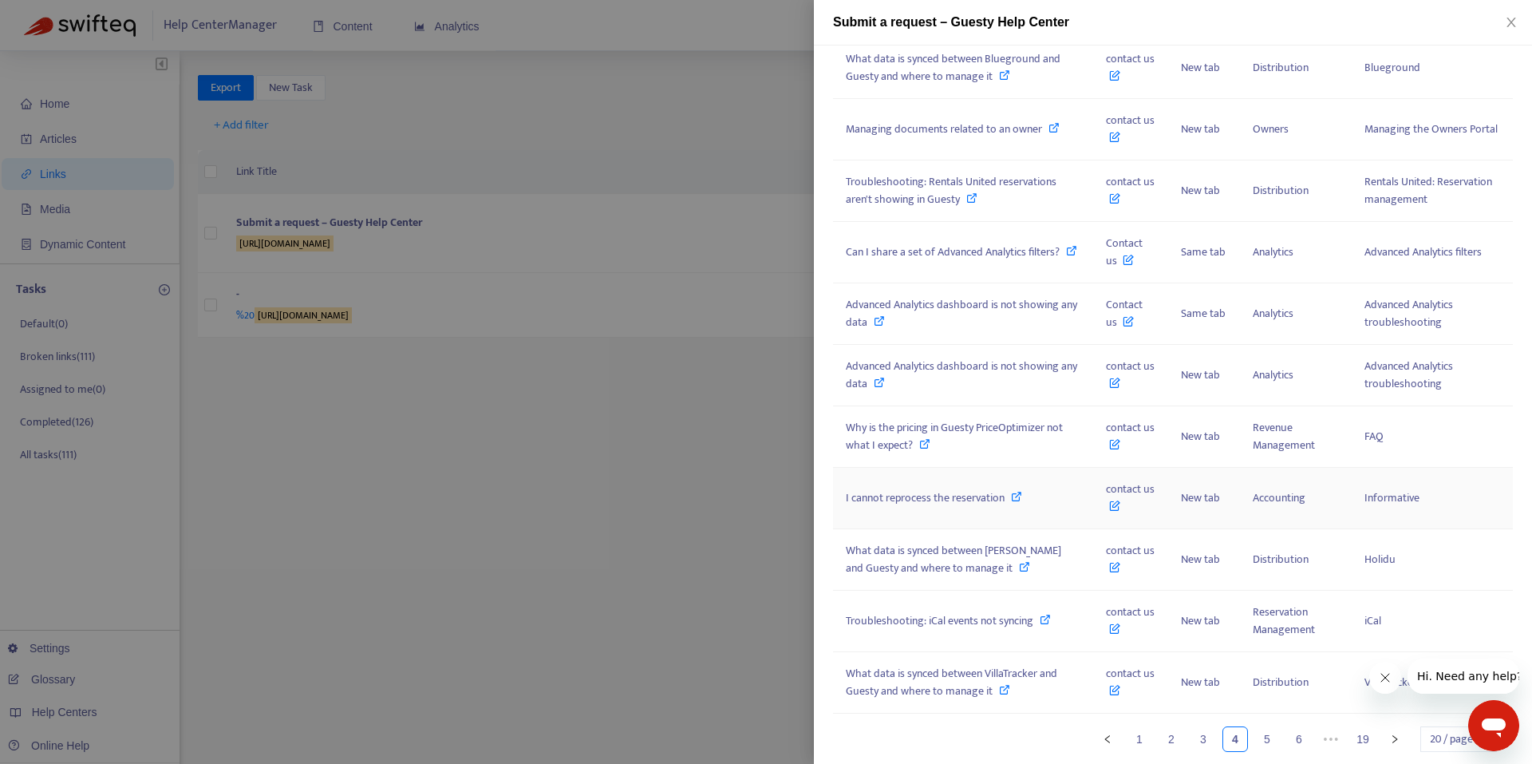
scroll to position [808, 0]
click at [1143, 458] on td "contact us" at bounding box center [1130, 435] width 75 height 61
click at [954, 459] on td "Why is the pricing in Guesty PriceOptimizer not what I expect?" at bounding box center [963, 435] width 260 height 61
click at [935, 442] on div "Why is the pricing in Guesty PriceOptimizer not what I expect?" at bounding box center [963, 435] width 235 height 35
